Goal: Information Seeking & Learning: Learn about a topic

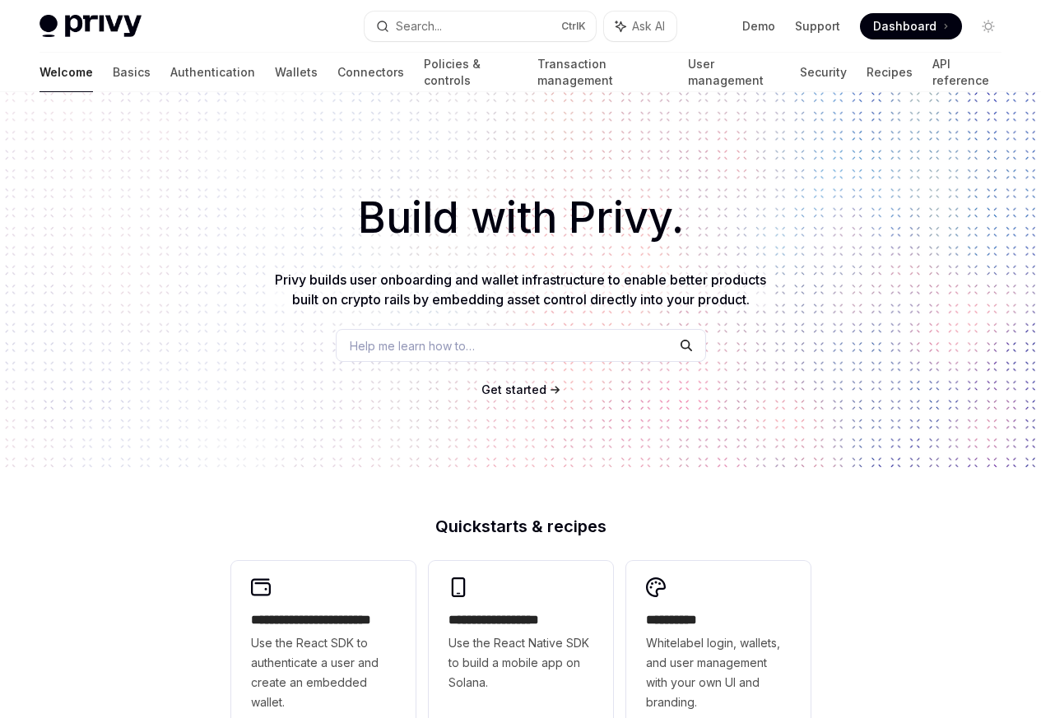
click at [1025, 147] on div "Build with Privy. Privy builds user onboarding and wallet infrastructure to ena…" at bounding box center [520, 279] width 1041 height 375
